Goal: Task Accomplishment & Management: Use online tool/utility

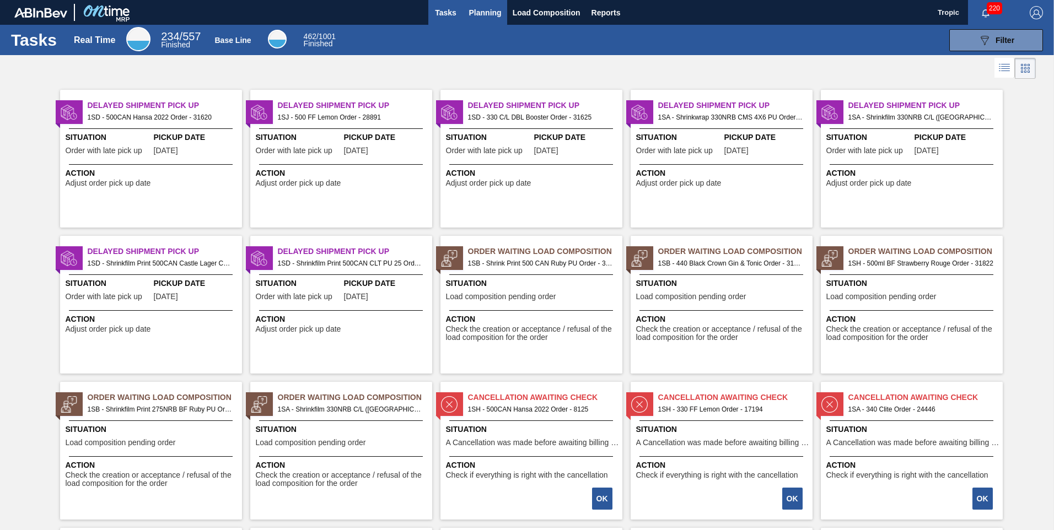
click at [489, 10] on span "Planning" at bounding box center [485, 12] width 33 height 13
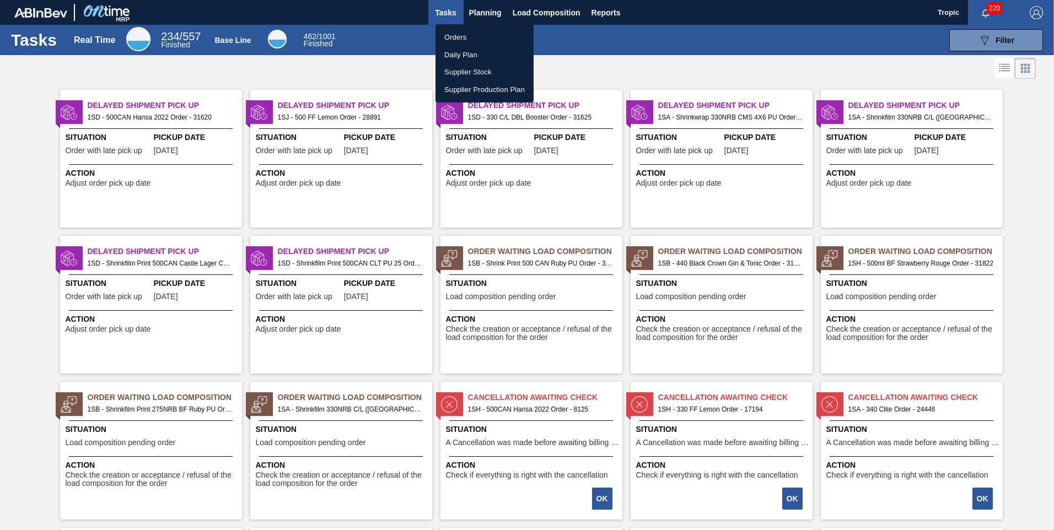
click at [460, 37] on li "Orders" at bounding box center [485, 38] width 98 height 18
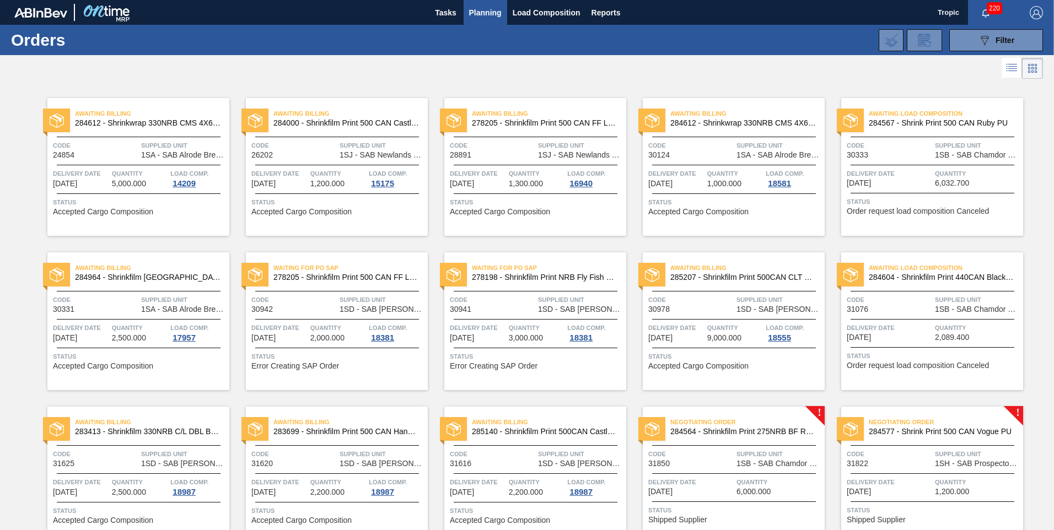
scroll to position [210, 0]
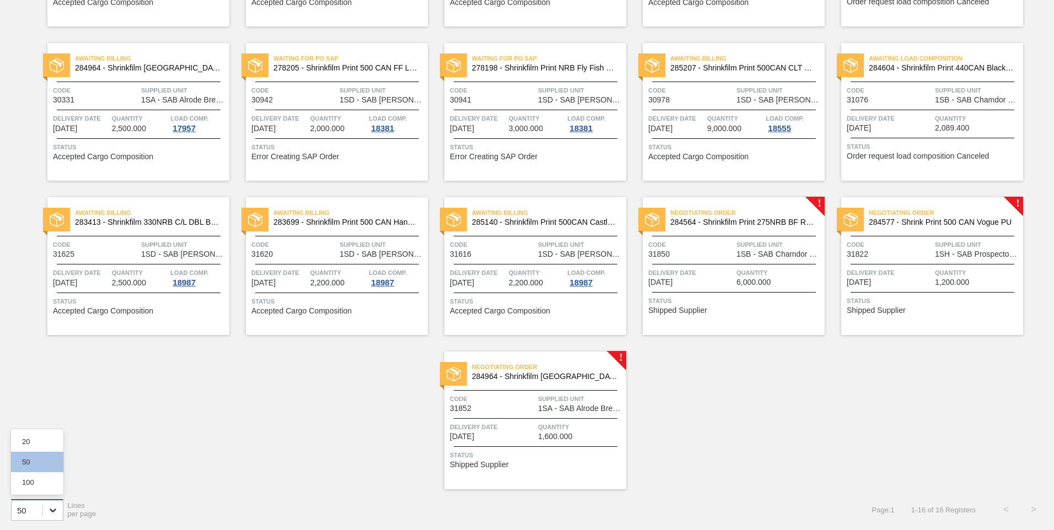
click at [53, 513] on icon at bounding box center [52, 510] width 11 height 11
click at [119, 469] on div "Awaiting Billing 284612 - Shrinkwrap 330NRB CMS 4X6 PU Code 24854 Supplied Unit…" at bounding box center [527, 180] width 1054 height 617
click at [728, 276] on span "Delivery Date" at bounding box center [690, 272] width 85 height 11
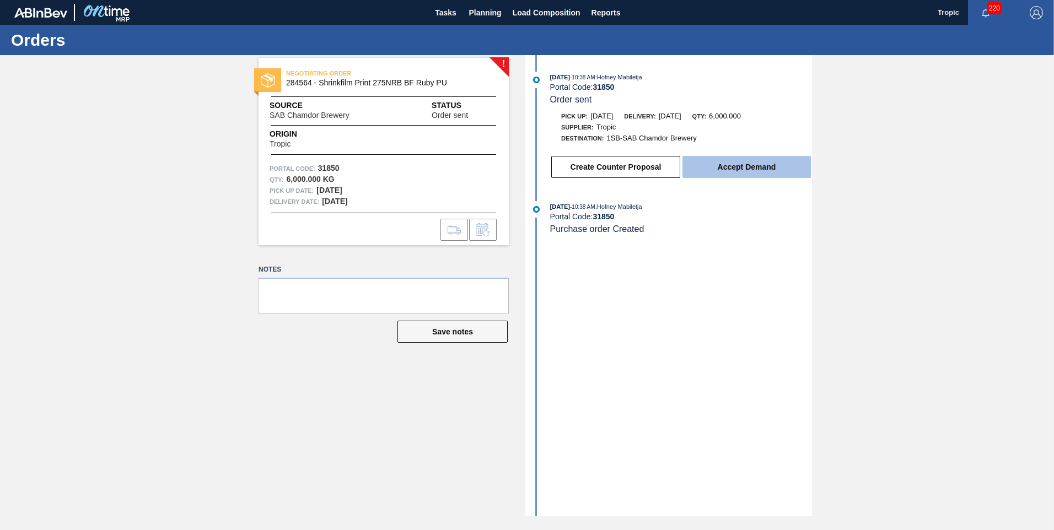
click at [716, 168] on button "Accept Demand" at bounding box center [747, 167] width 128 height 22
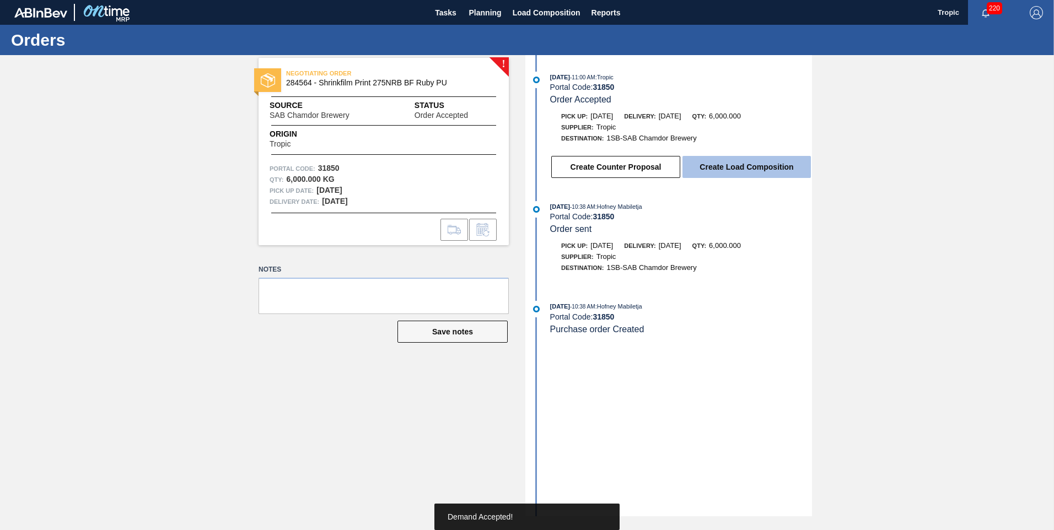
click at [758, 169] on button "Create Load Composition" at bounding box center [747, 167] width 128 height 22
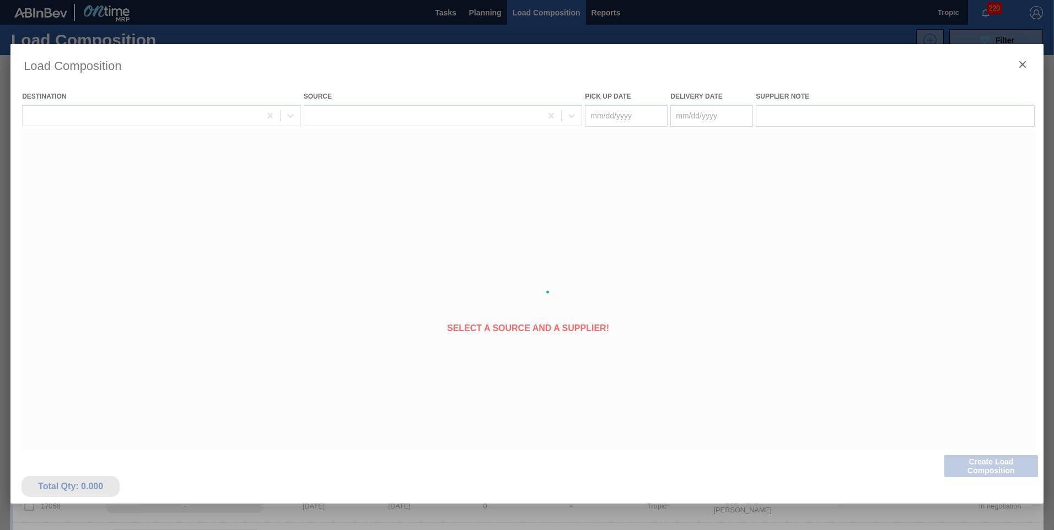
type Date "[DATE]"
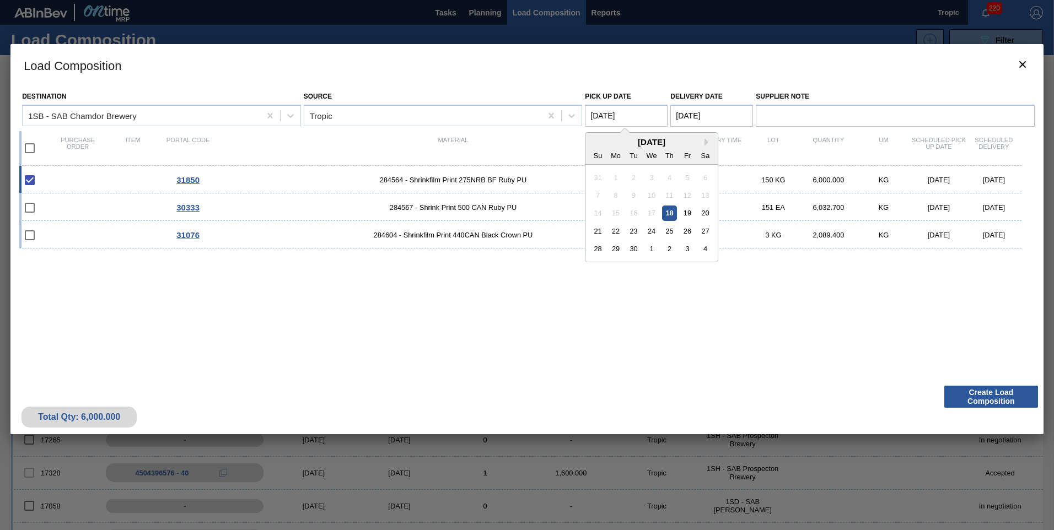
click at [647, 117] on Date "[DATE]" at bounding box center [626, 116] width 83 height 22
click at [701, 211] on div "20" at bounding box center [705, 213] width 15 height 15
type Date "[DATE]"
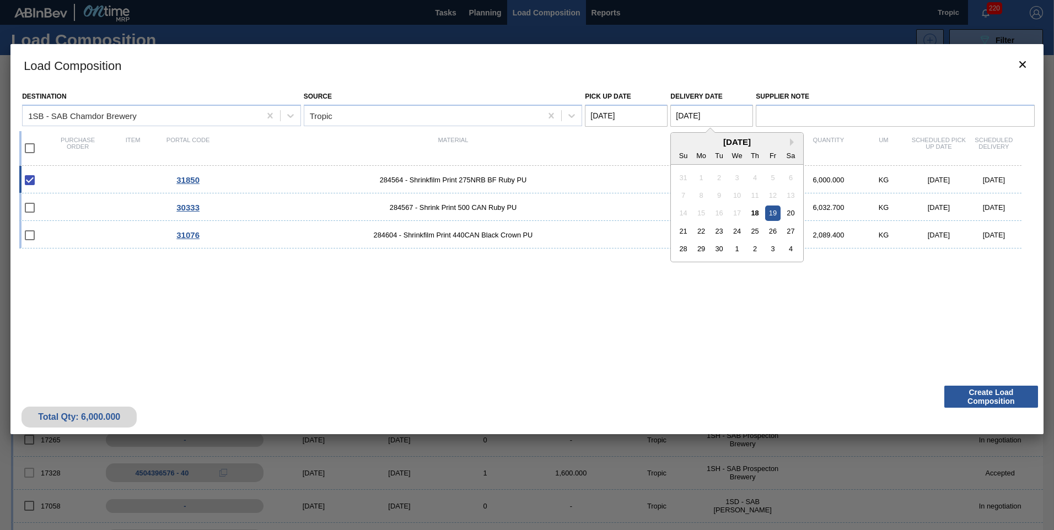
click at [708, 117] on Date "[DATE]" at bounding box center [711, 116] width 83 height 22
click at [689, 229] on div "21" at bounding box center [683, 231] width 15 height 15
type Date "[DATE]"
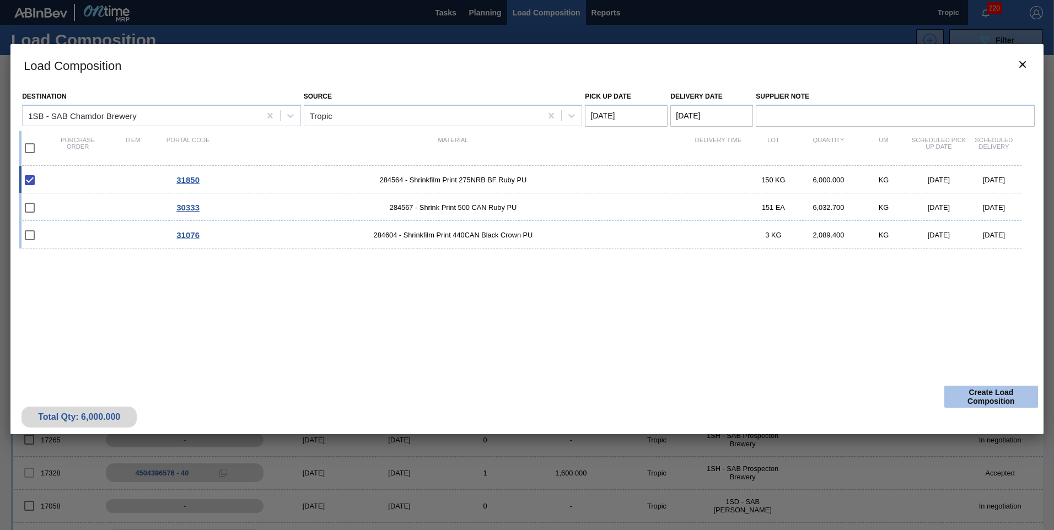
click at [986, 394] on button "Create Load Composition" at bounding box center [991, 397] width 94 height 22
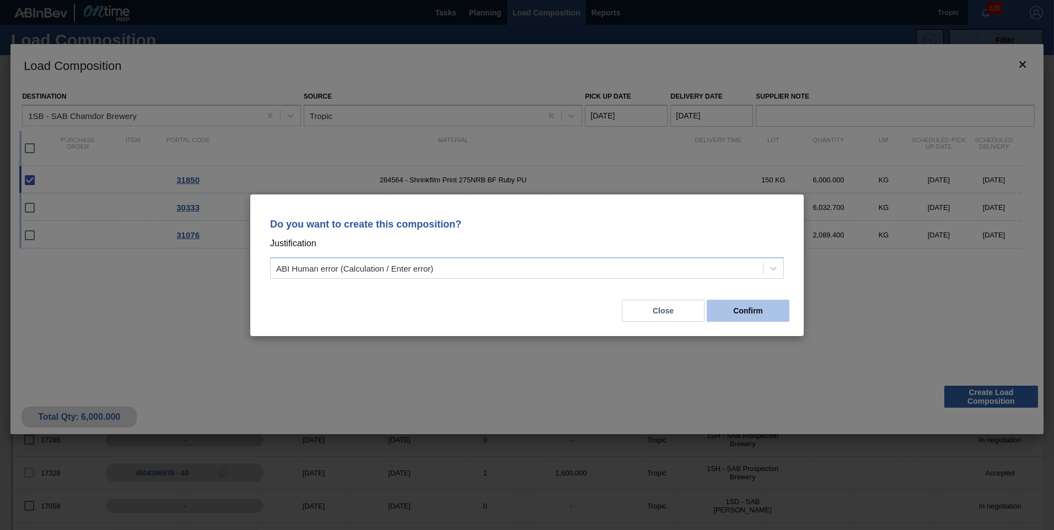
click at [777, 311] on button "Confirm" at bounding box center [748, 311] width 83 height 22
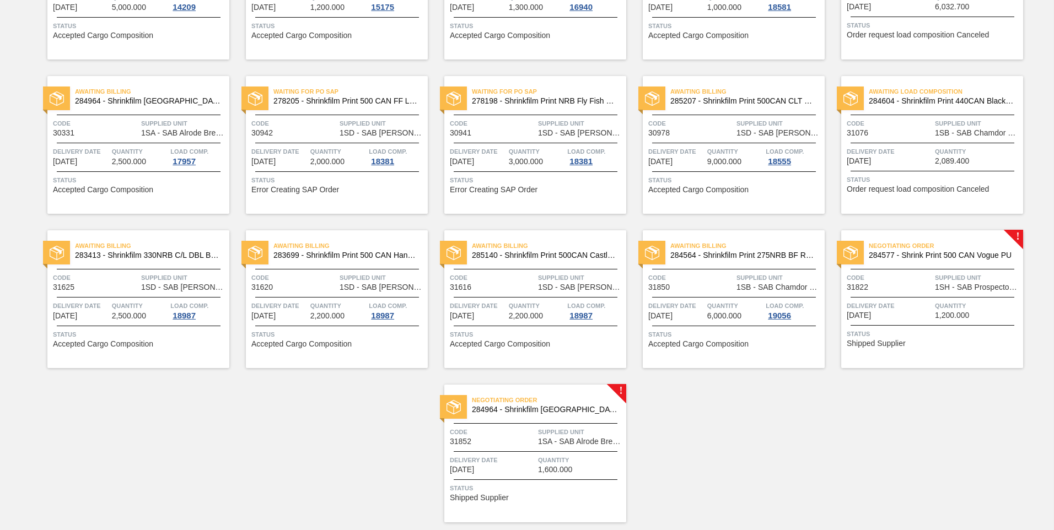
scroll to position [210, 0]
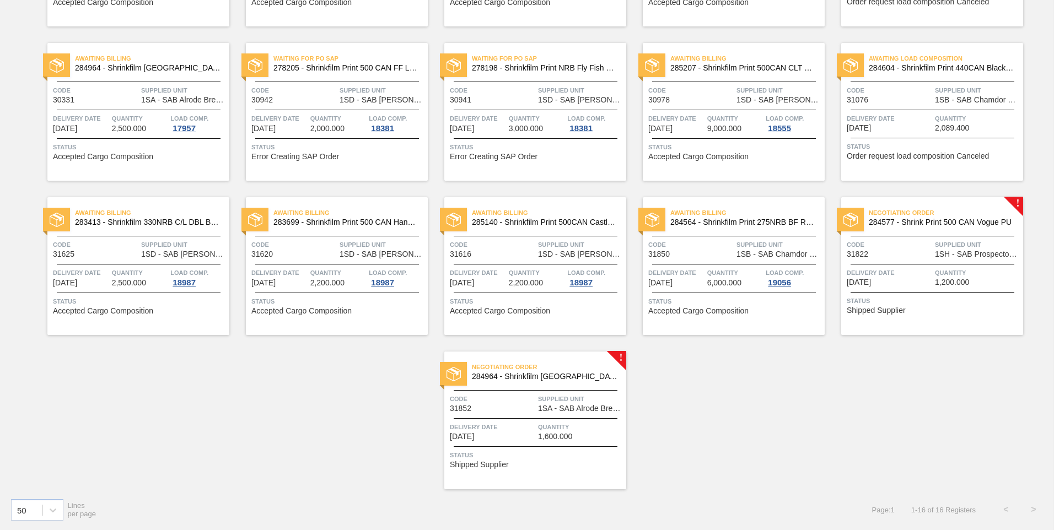
click at [945, 273] on span "Quantity" at bounding box center [977, 272] width 85 height 11
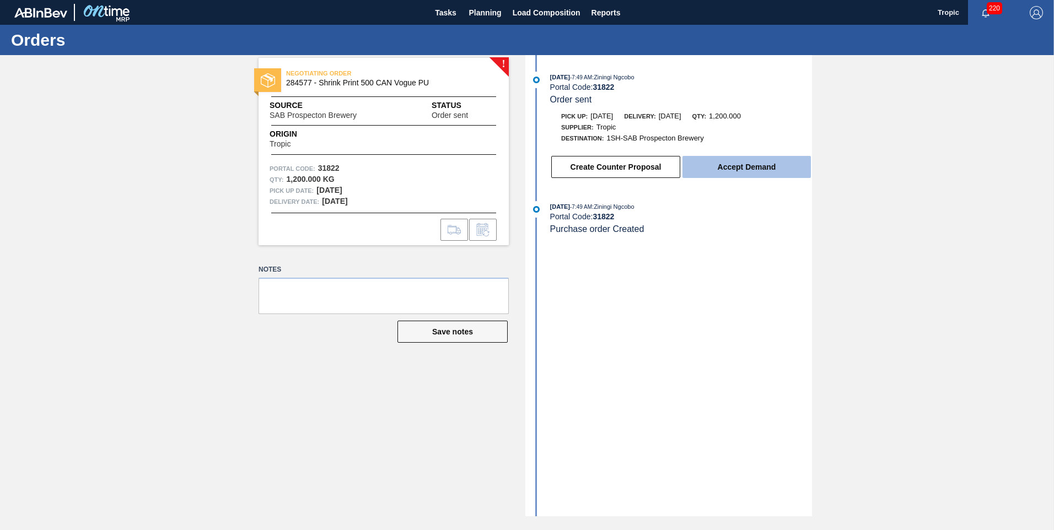
click at [744, 166] on button "Accept Demand" at bounding box center [747, 167] width 128 height 22
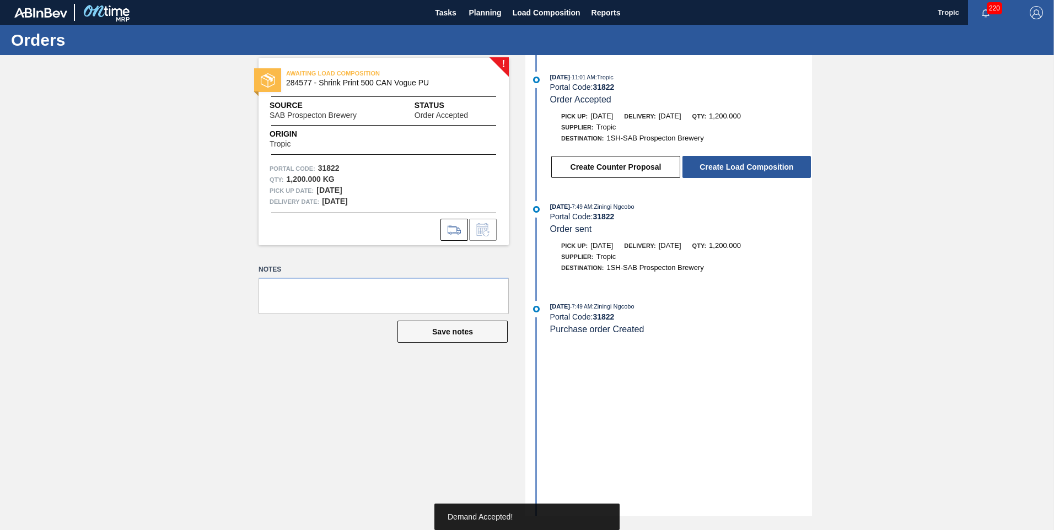
click at [744, 166] on button "Create Load Composition" at bounding box center [747, 167] width 128 height 22
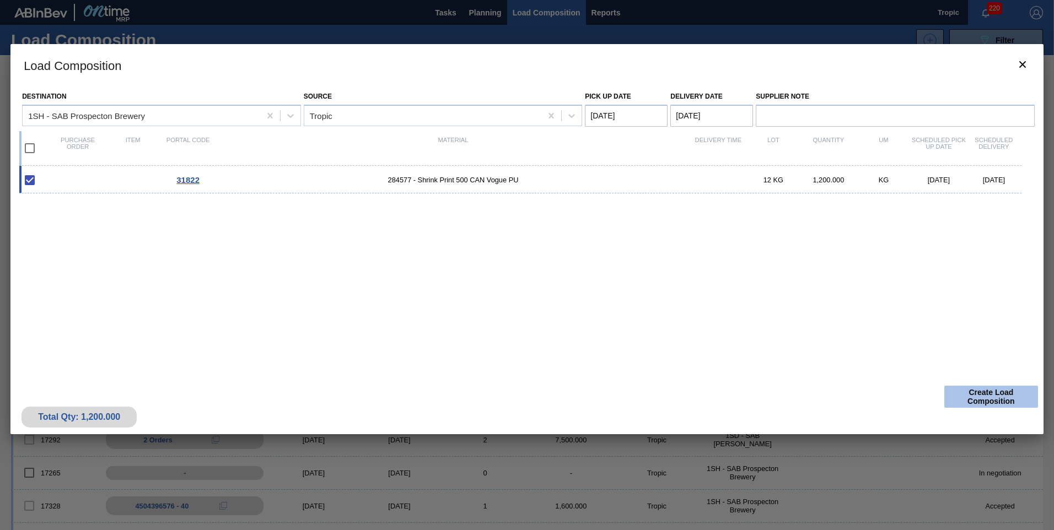
click at [999, 393] on button "Create Load Composition" at bounding box center [991, 397] width 94 height 22
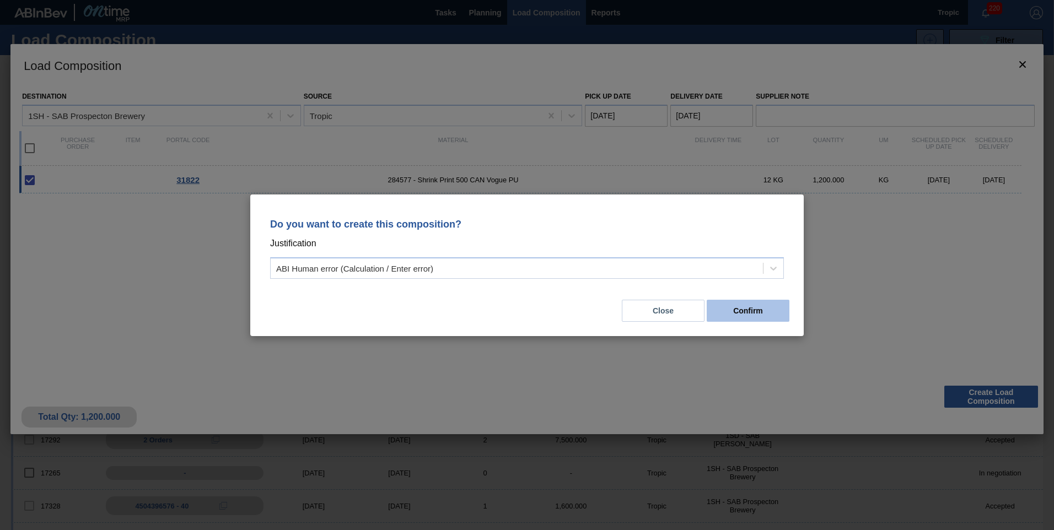
click at [769, 320] on button "Confirm" at bounding box center [748, 311] width 83 height 22
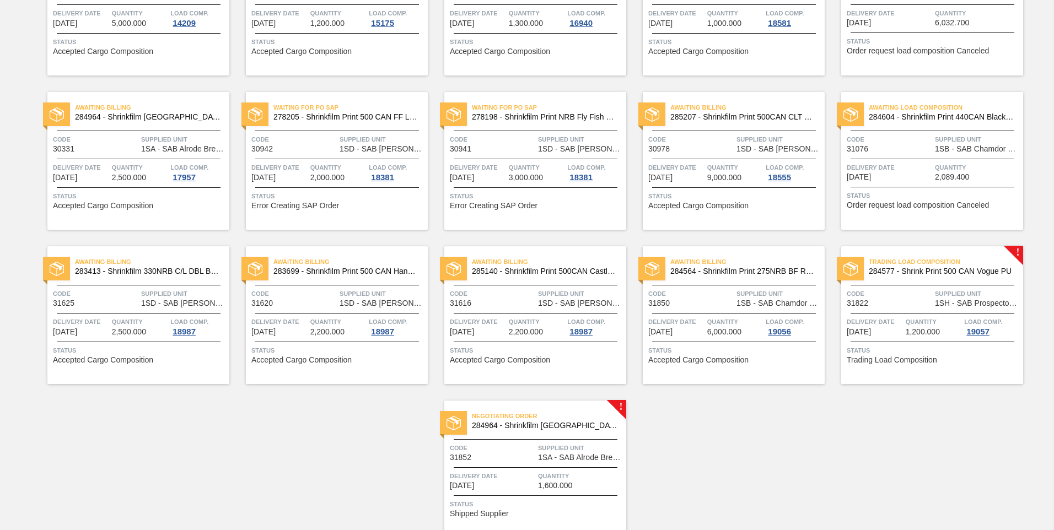
scroll to position [210, 0]
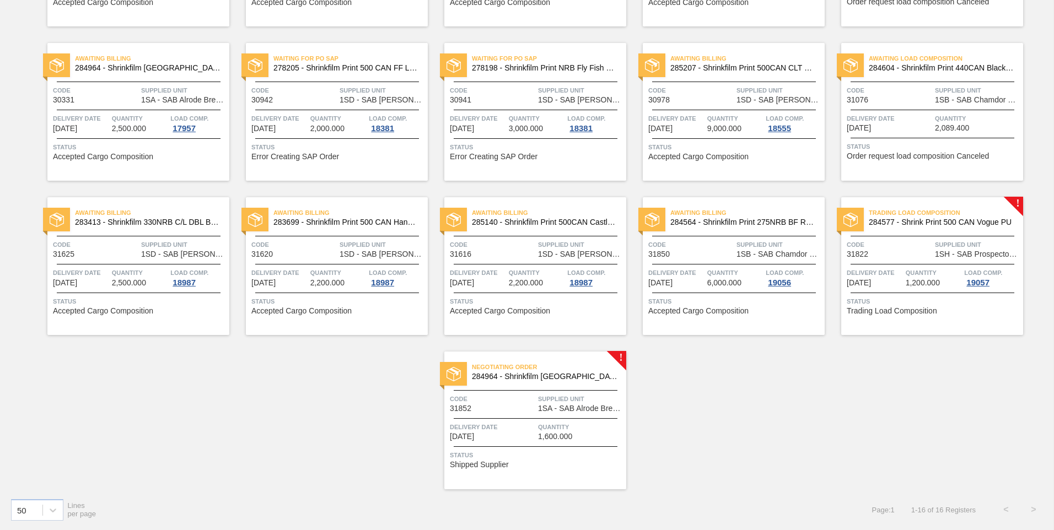
click at [547, 422] on span "Quantity" at bounding box center [580, 427] width 85 height 11
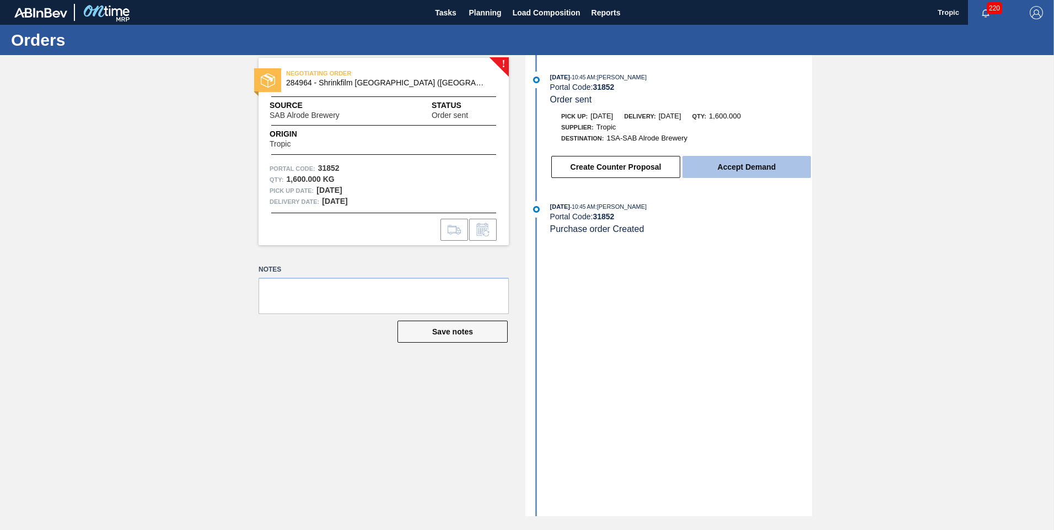
click at [716, 170] on button "Accept Demand" at bounding box center [747, 167] width 128 height 22
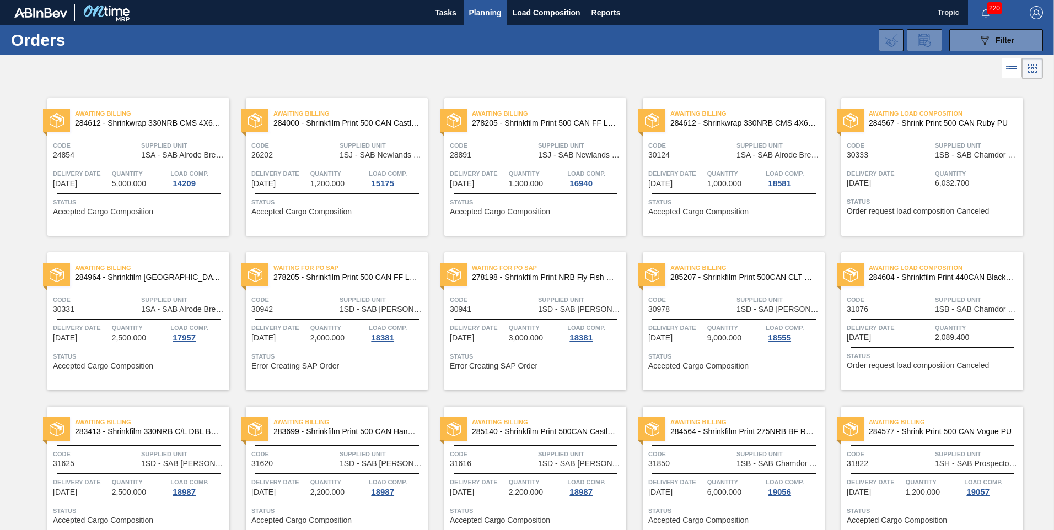
scroll to position [210, 0]
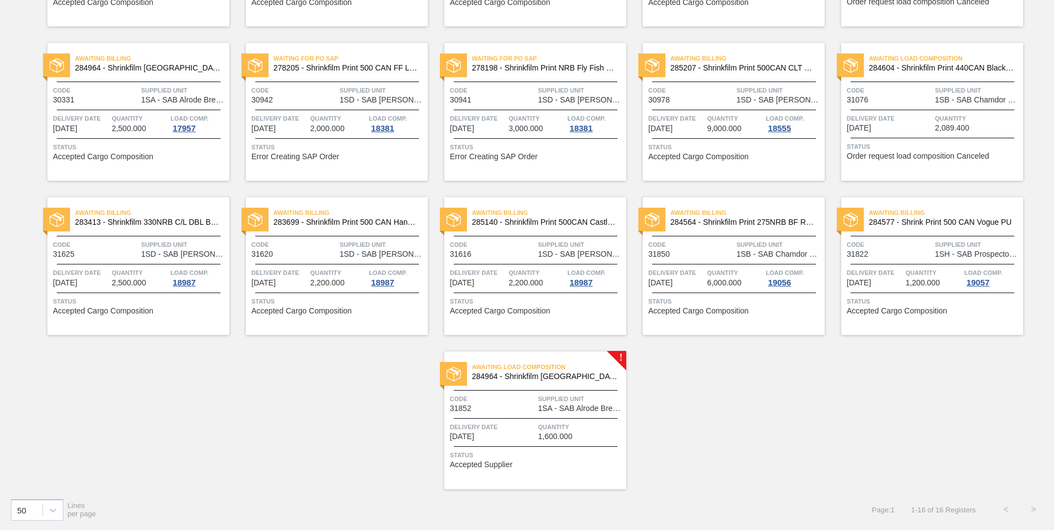
click at [584, 429] on span "Quantity" at bounding box center [580, 427] width 85 height 11
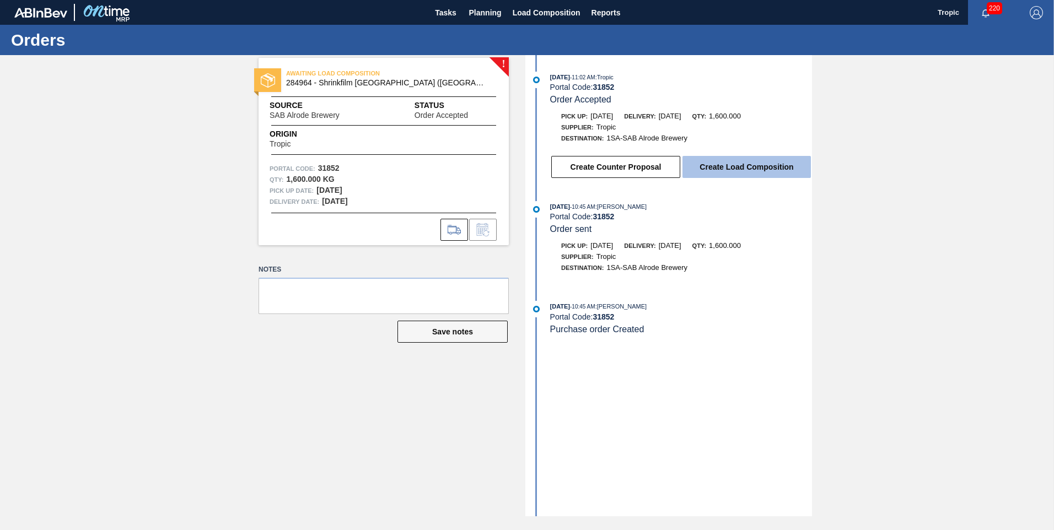
click at [716, 166] on button "Create Load Composition" at bounding box center [747, 167] width 128 height 22
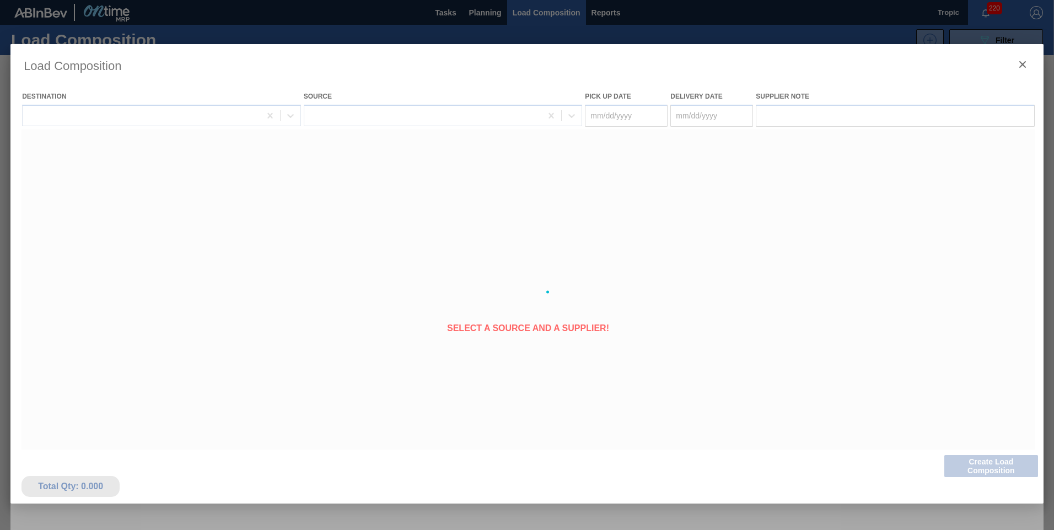
type Date "[DATE]"
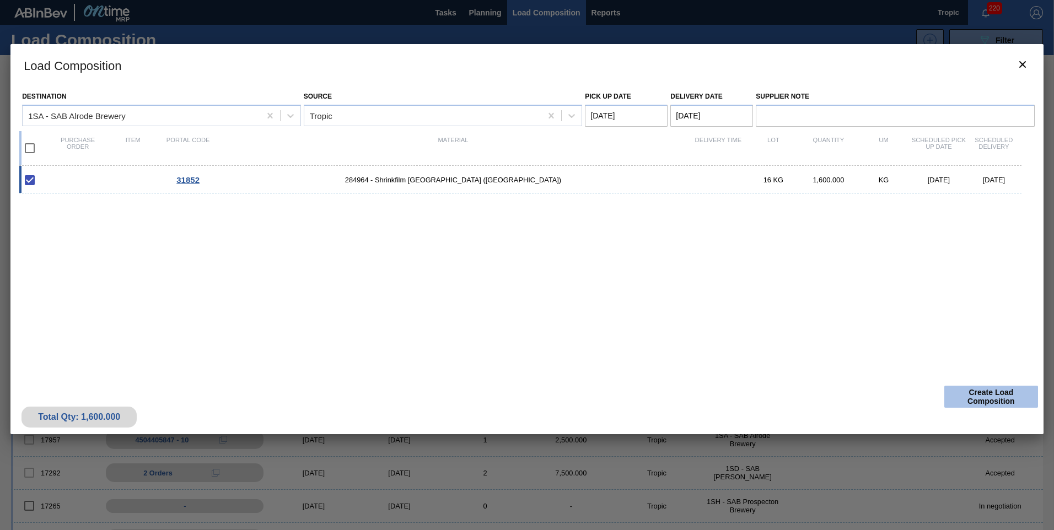
click at [992, 394] on button "Create Load Composition" at bounding box center [991, 397] width 94 height 22
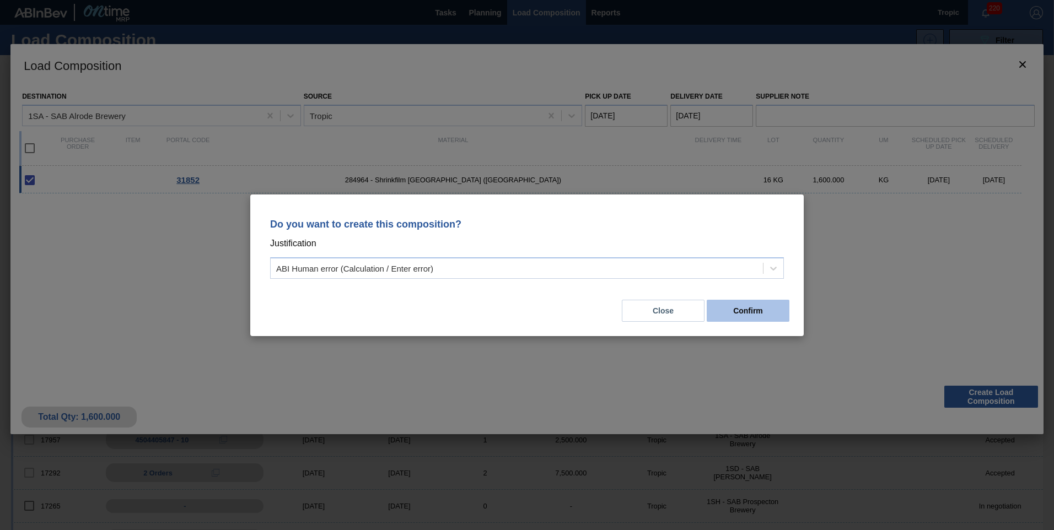
click at [726, 320] on button "Confirm" at bounding box center [748, 311] width 83 height 22
